Goal: Check status: Check status

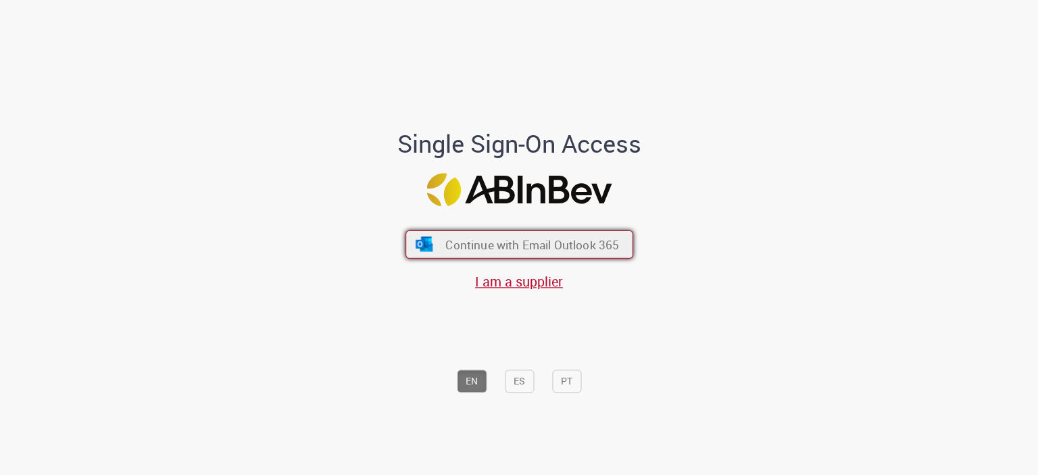
click at [586, 232] on button "Continue with Email Outlook 365" at bounding box center [519, 244] width 228 height 28
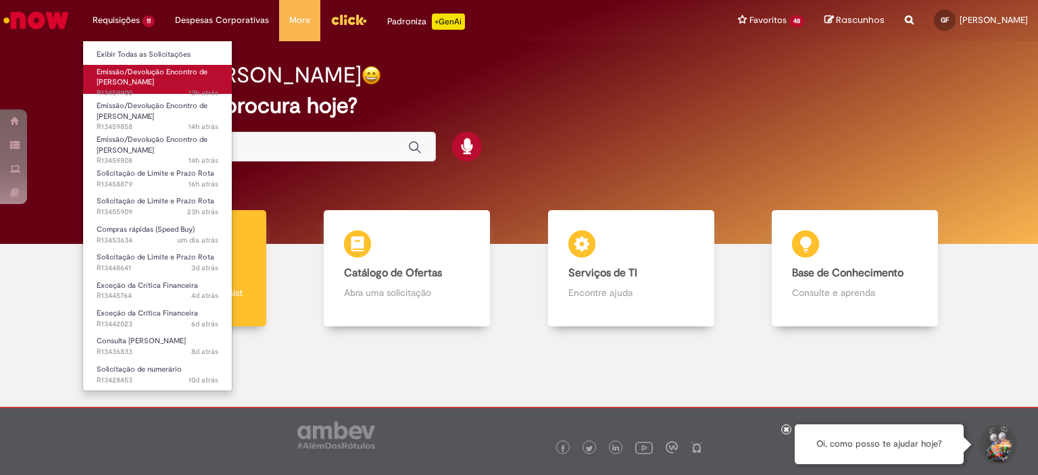
click at [146, 80] on span "Emissão/Devolução Encontro de [PERSON_NAME]" at bounding box center [152, 77] width 111 height 21
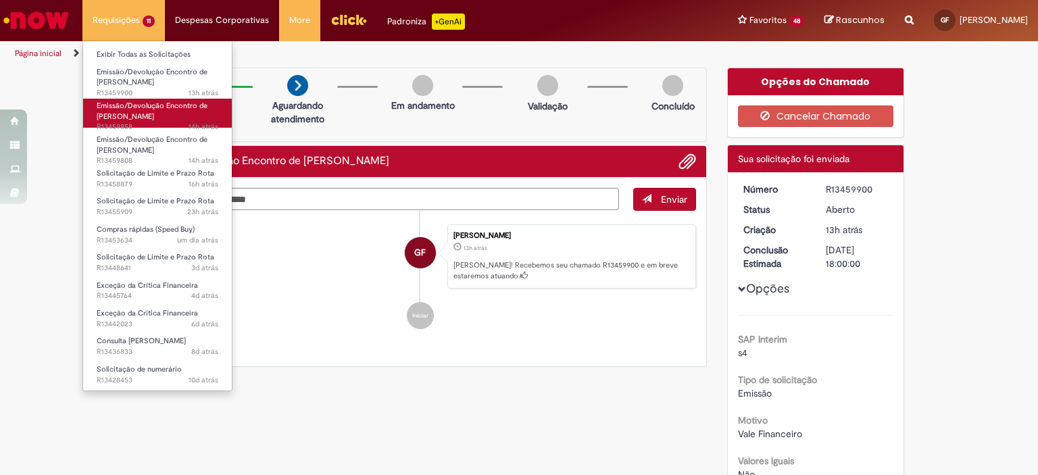
click at [171, 116] on link "Emissão/Devolução Encontro de Contas Fornecedor 14h atrás 14 horas atrás R13459…" at bounding box center [157, 113] width 149 height 29
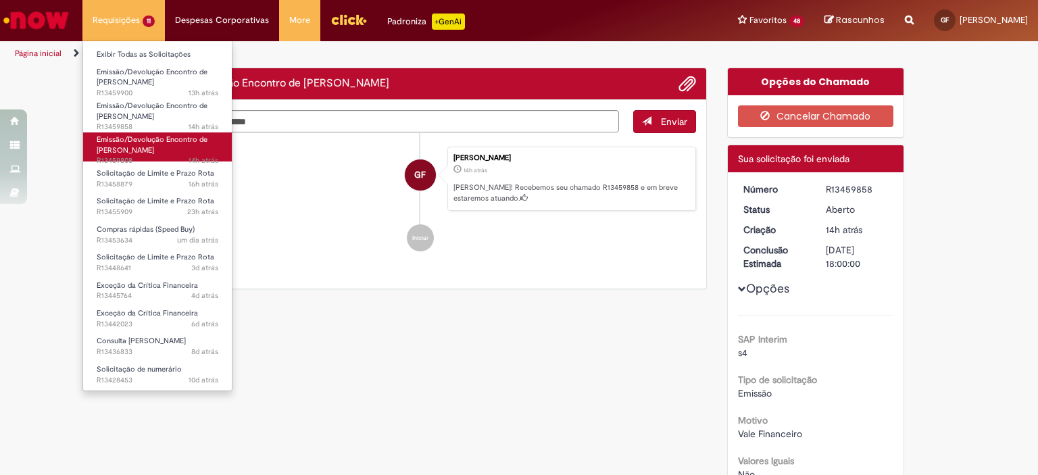
click at [193, 151] on link "Emissão/Devolução Encontro de Contas Fornecedor 14h atrás 14 horas atrás R13459…" at bounding box center [157, 146] width 149 height 29
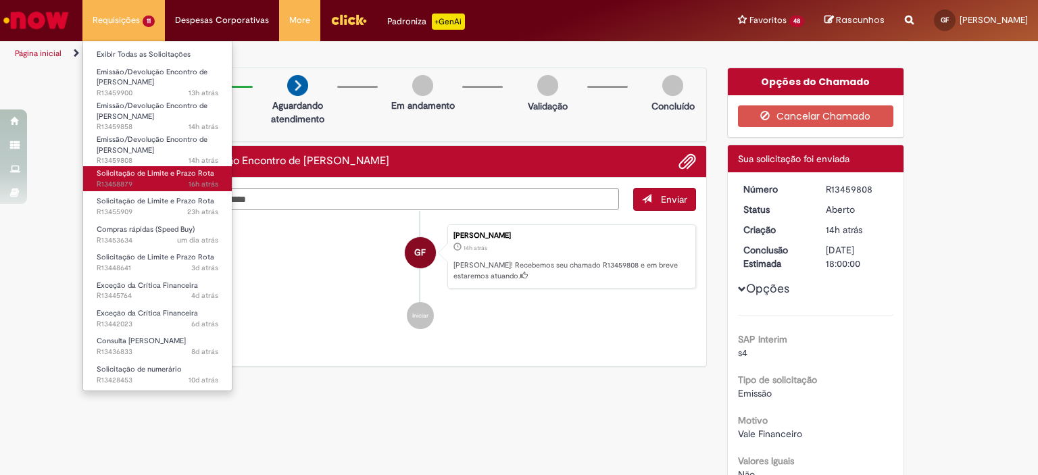
click at [168, 176] on span "Solicitação de Limite e Prazo Rota" at bounding box center [156, 173] width 118 height 10
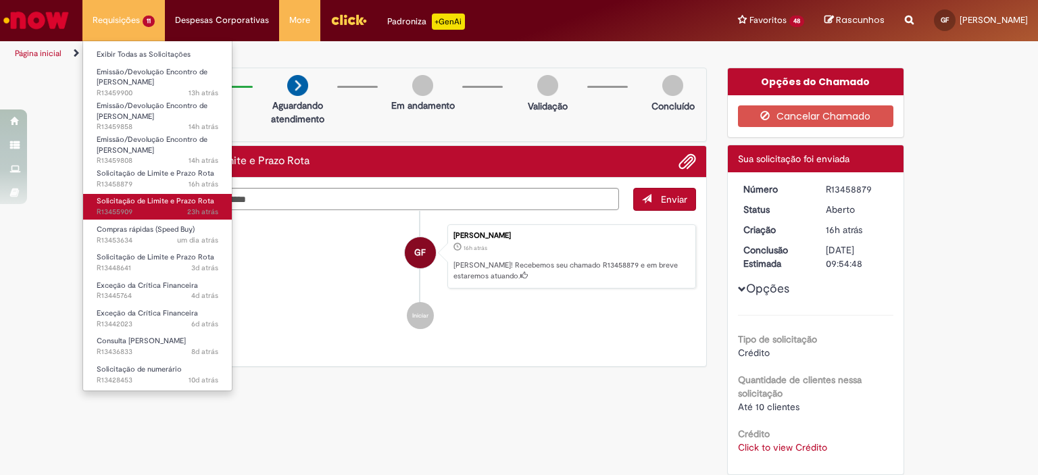
click at [159, 218] on link "Solicitação de Limite e Prazo Rota 23h atrás 23 horas atrás R13455909" at bounding box center [157, 206] width 149 height 25
